Goal: Transaction & Acquisition: Download file/media

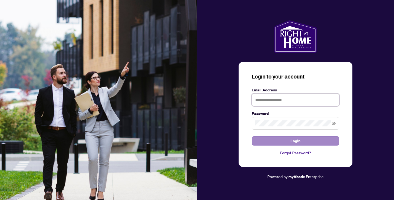
type input "**********"
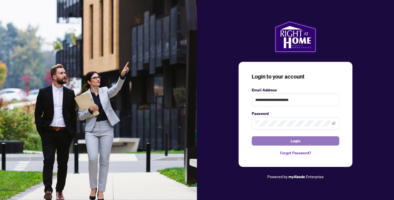
click at [272, 142] on button "Login" at bounding box center [296, 140] width 88 height 9
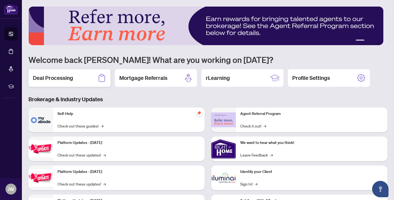
click at [71, 74] on h2 "Deal Processing" at bounding box center [53, 78] width 40 height 8
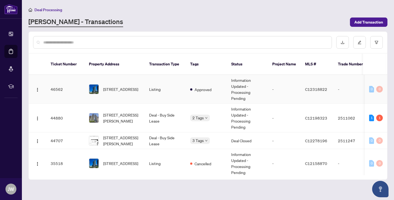
click at [256, 91] on td "Information Updated - Processing Pending" at bounding box center [247, 89] width 41 height 29
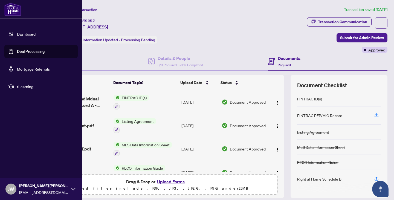
click at [17, 35] on link "Dashboard" at bounding box center [26, 33] width 19 height 5
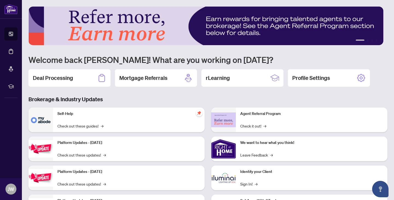
click at [79, 80] on div "Deal Processing" at bounding box center [69, 78] width 82 height 18
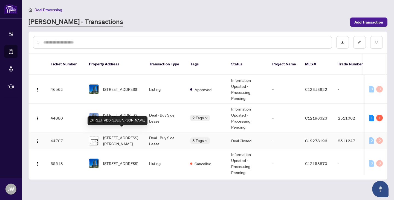
click at [131, 135] on span "[STREET_ADDRESS][PERSON_NAME]" at bounding box center [121, 141] width 37 height 12
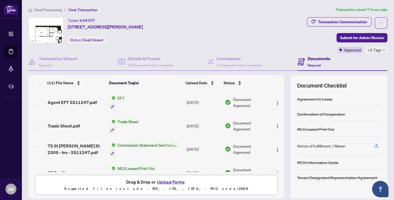
click at [128, 97] on td "EFT" at bounding box center [145, 103] width 77 height 24
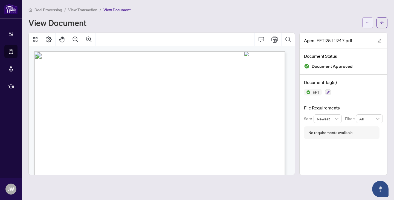
click at [369, 23] on icon "ellipsis" at bounding box center [368, 23] width 4 height 4
click at [344, 37] on span "Download" at bounding box center [348, 34] width 42 height 6
